Goal: Navigation & Orientation: Find specific page/section

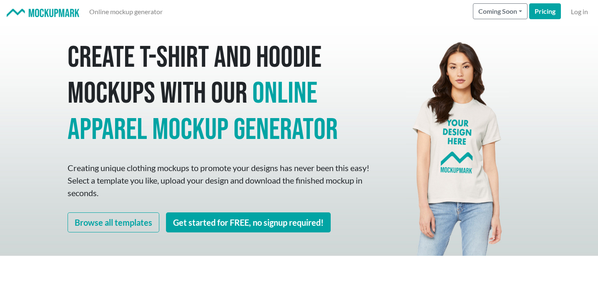
scroll to position [24, 0]
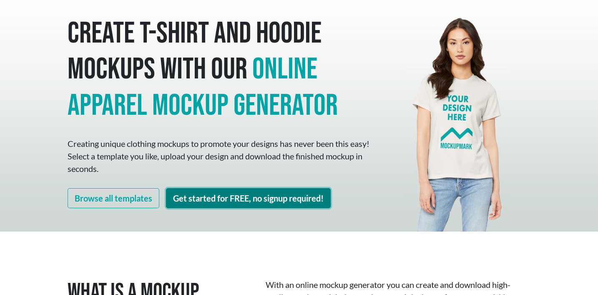
click at [198, 202] on link "Get started for FREE, no signup required!" at bounding box center [248, 198] width 165 height 20
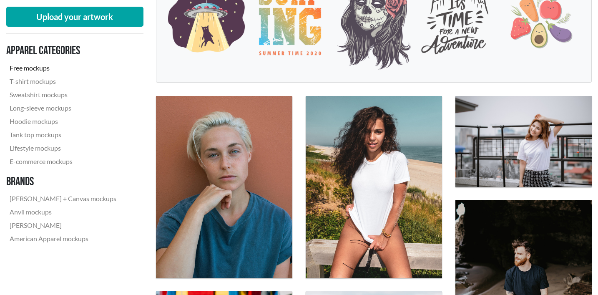
scroll to position [192, 0]
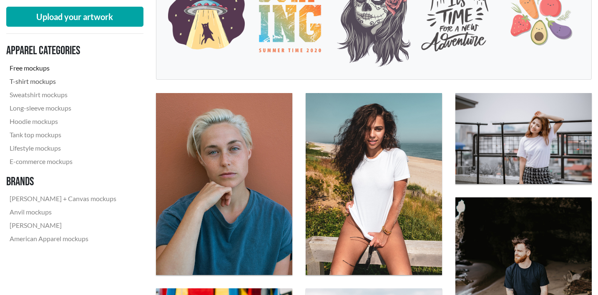
click at [34, 80] on link "T-shirt mockups" at bounding box center [62, 81] width 113 height 13
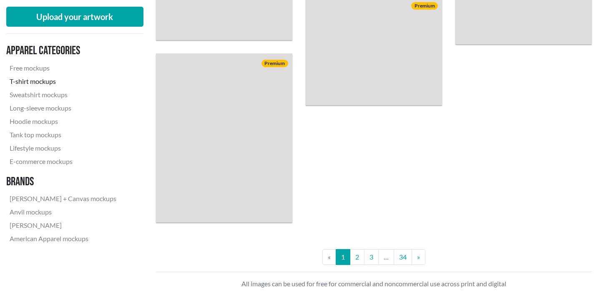
scroll to position [1687, 0]
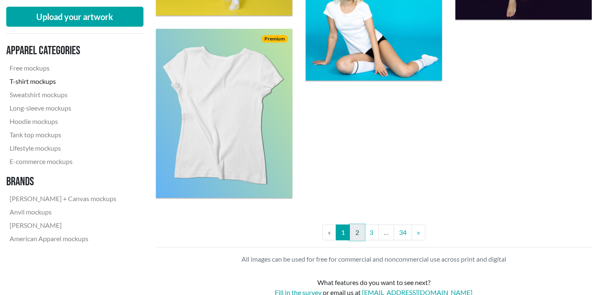
click at [357, 232] on link "2" at bounding box center [357, 232] width 15 height 16
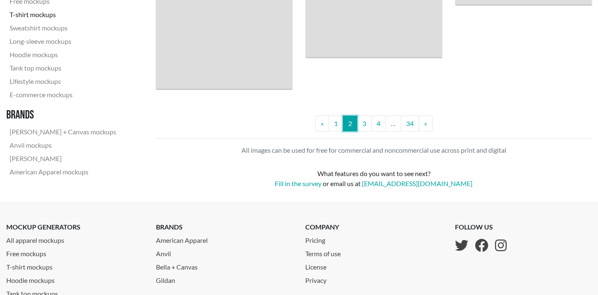
scroll to position [1824, 0]
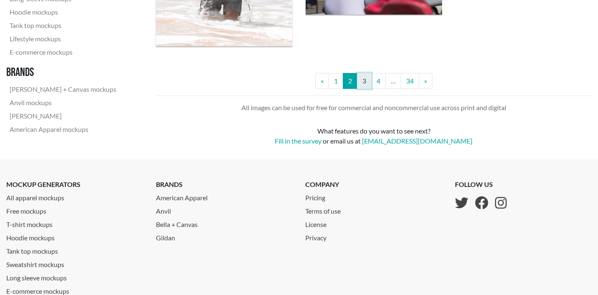
click at [363, 78] on link "3" at bounding box center [364, 81] width 15 height 16
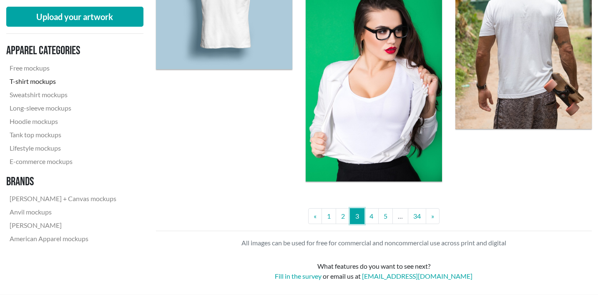
scroll to position [1704, 0]
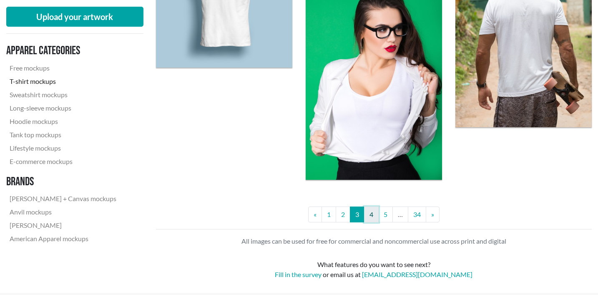
click at [375, 214] on link "4" at bounding box center [371, 214] width 15 height 16
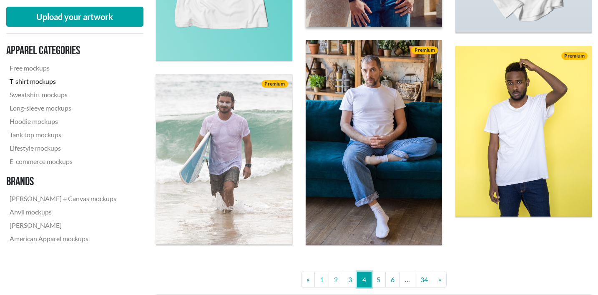
scroll to position [1616, 0]
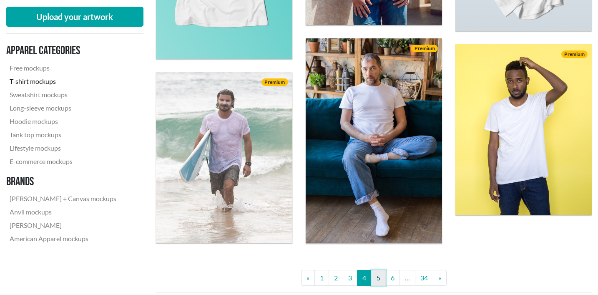
click at [377, 275] on link "5" at bounding box center [378, 278] width 15 height 16
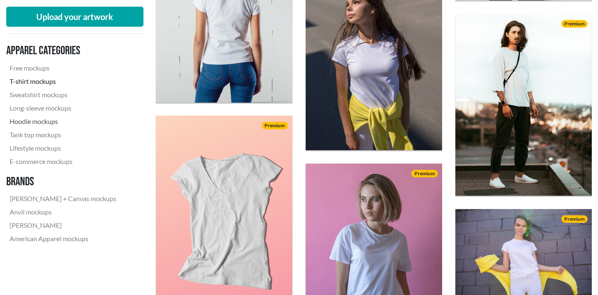
scroll to position [1640, 0]
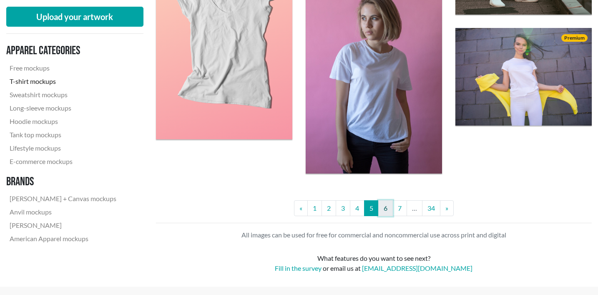
click at [385, 210] on link "6" at bounding box center [385, 208] width 15 height 16
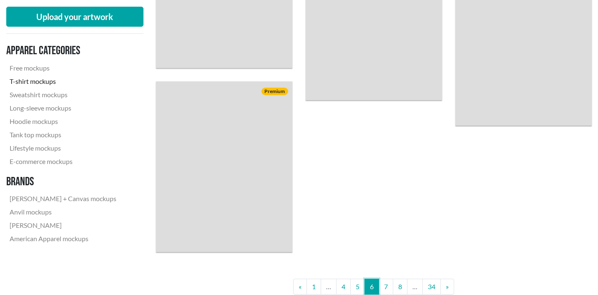
scroll to position [1617, 0]
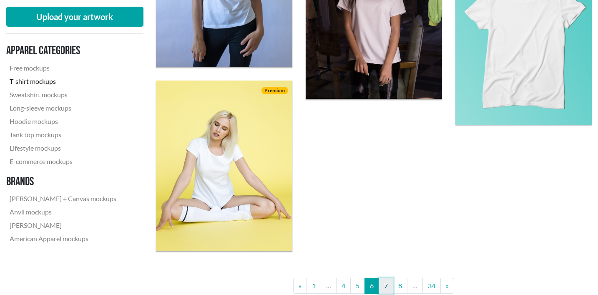
click at [389, 279] on link "7" at bounding box center [386, 286] width 15 height 16
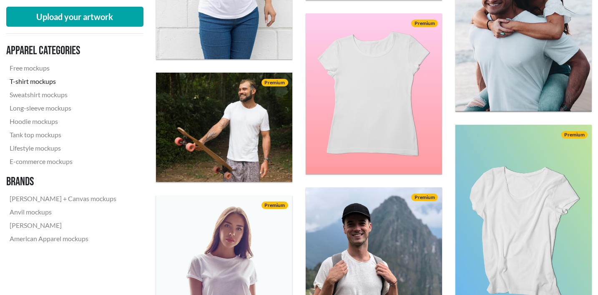
scroll to position [1218, 0]
